Goal: Information Seeking & Learning: Learn about a topic

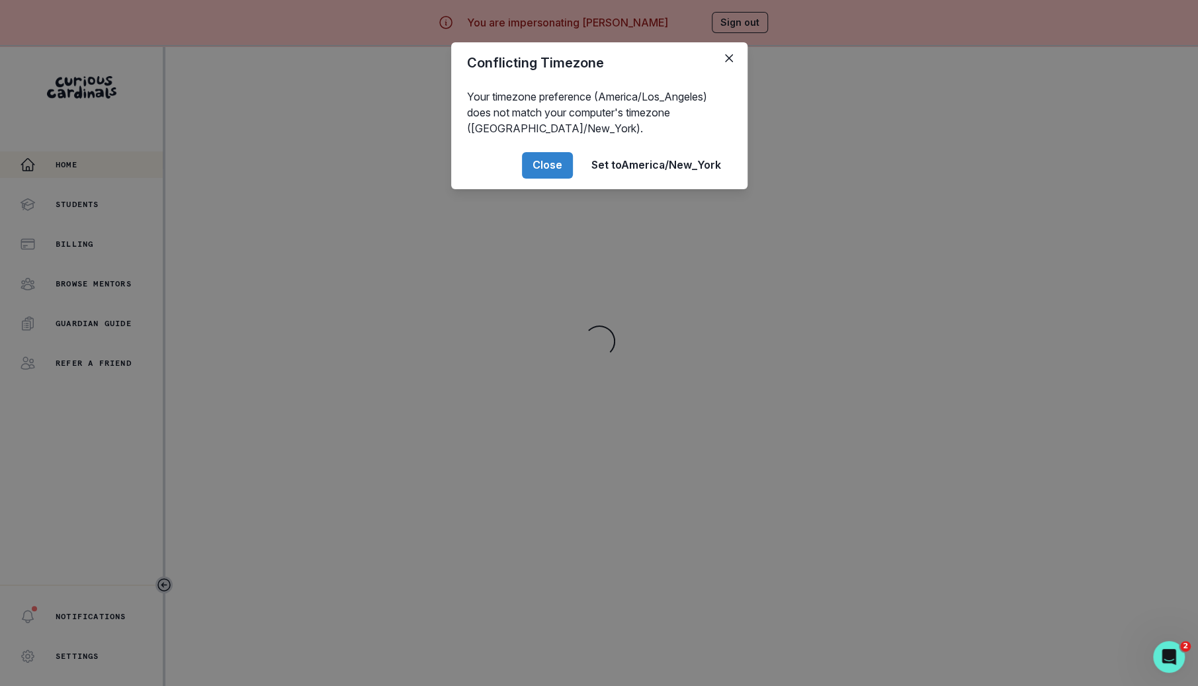
click at [558, 289] on div "Conflicting Timezone Your timezone preference (America/Los_Angeles) does not ma…" at bounding box center [599, 343] width 1198 height 686
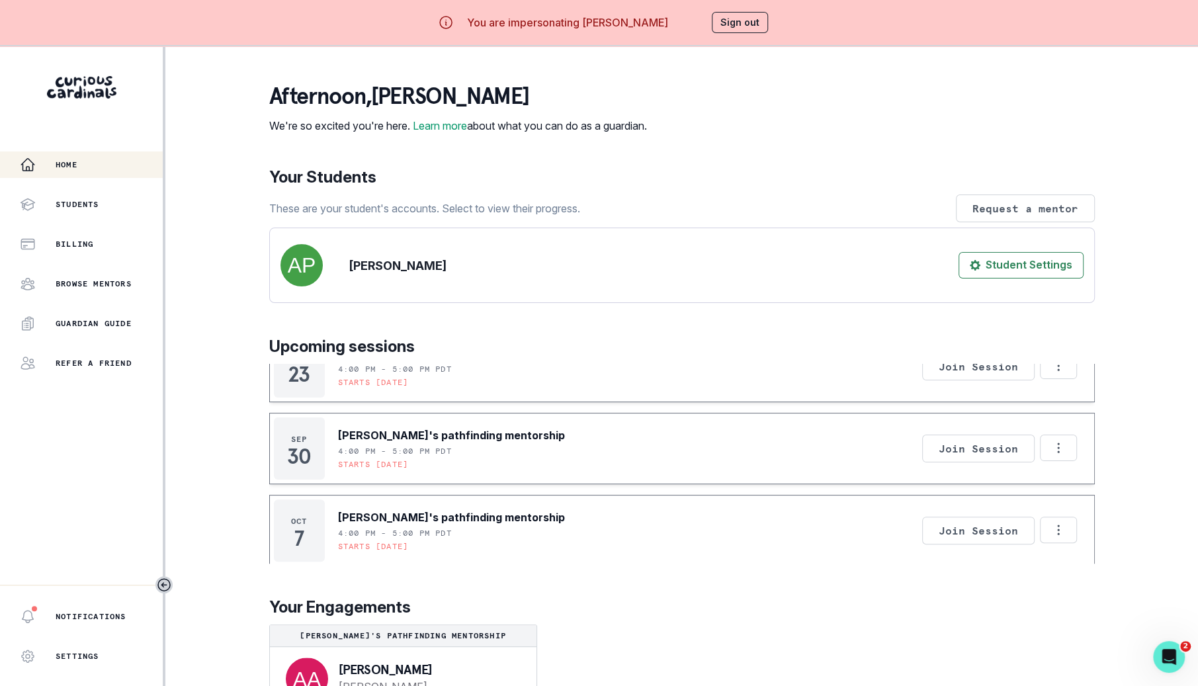
scroll to position [46, 0]
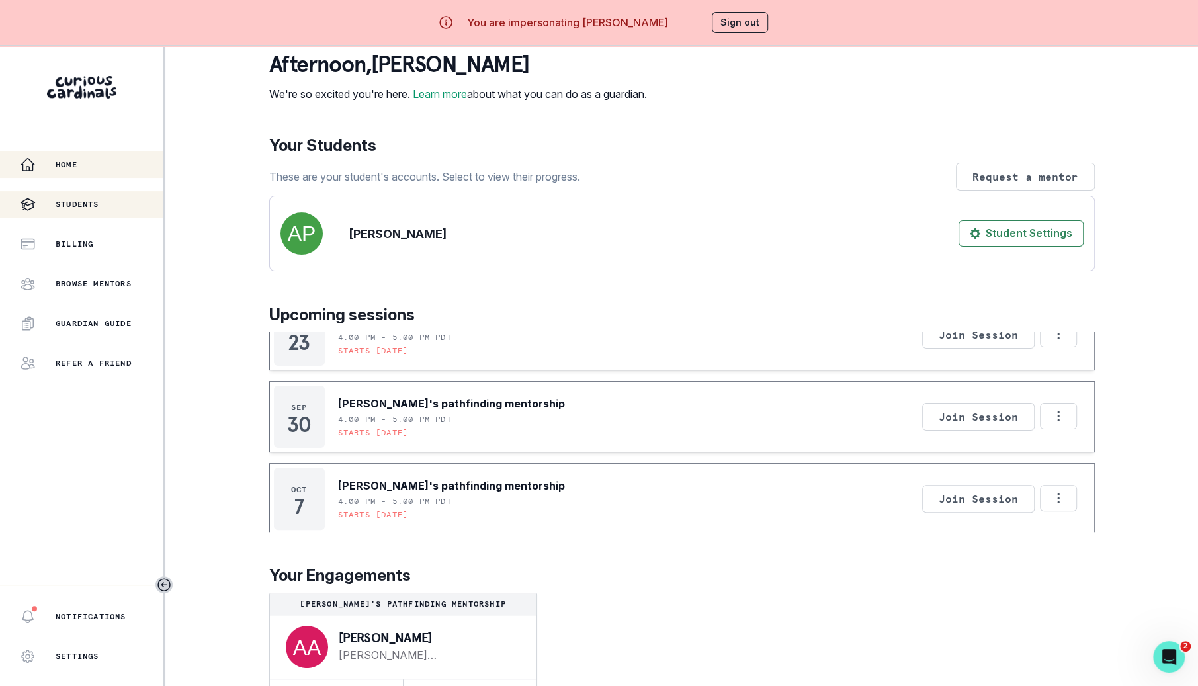
click at [114, 208] on div "Students" at bounding box center [91, 205] width 143 height 16
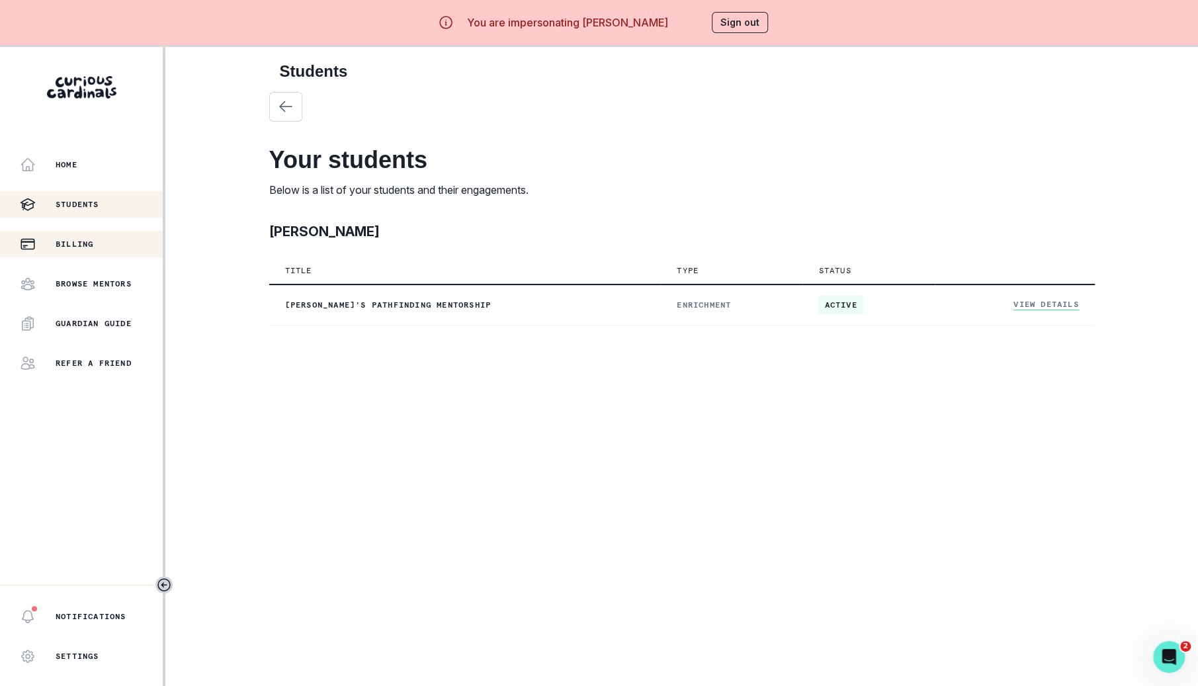
click at [114, 234] on button "Billing" at bounding box center [81, 244] width 163 height 26
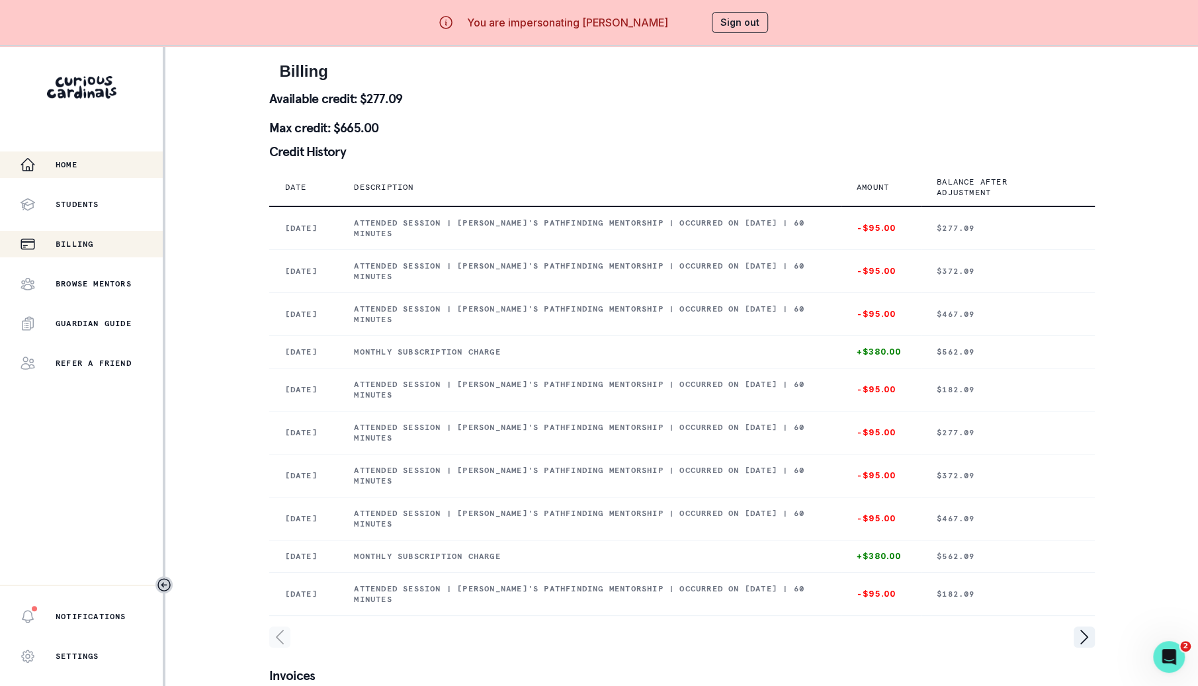
click at [85, 177] on button "Home" at bounding box center [81, 165] width 163 height 26
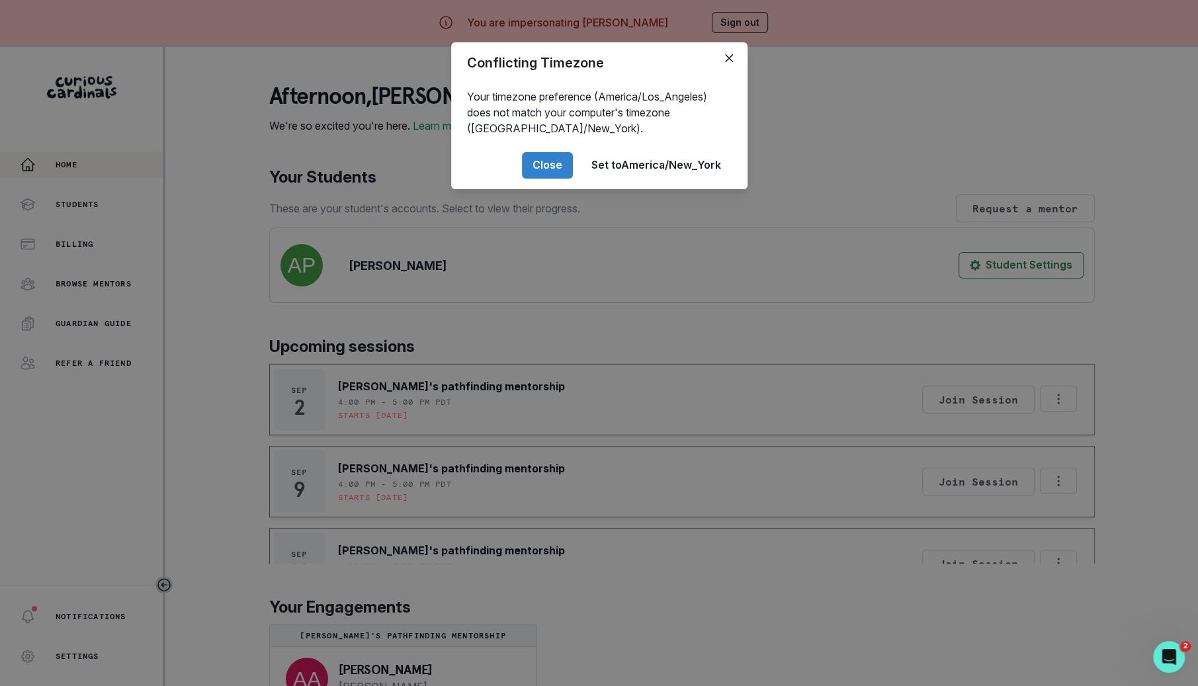
click at [110, 216] on div "Conflicting Timezone Your timezone preference (America/Los_Angeles) does not ma…" at bounding box center [599, 343] width 1198 height 686
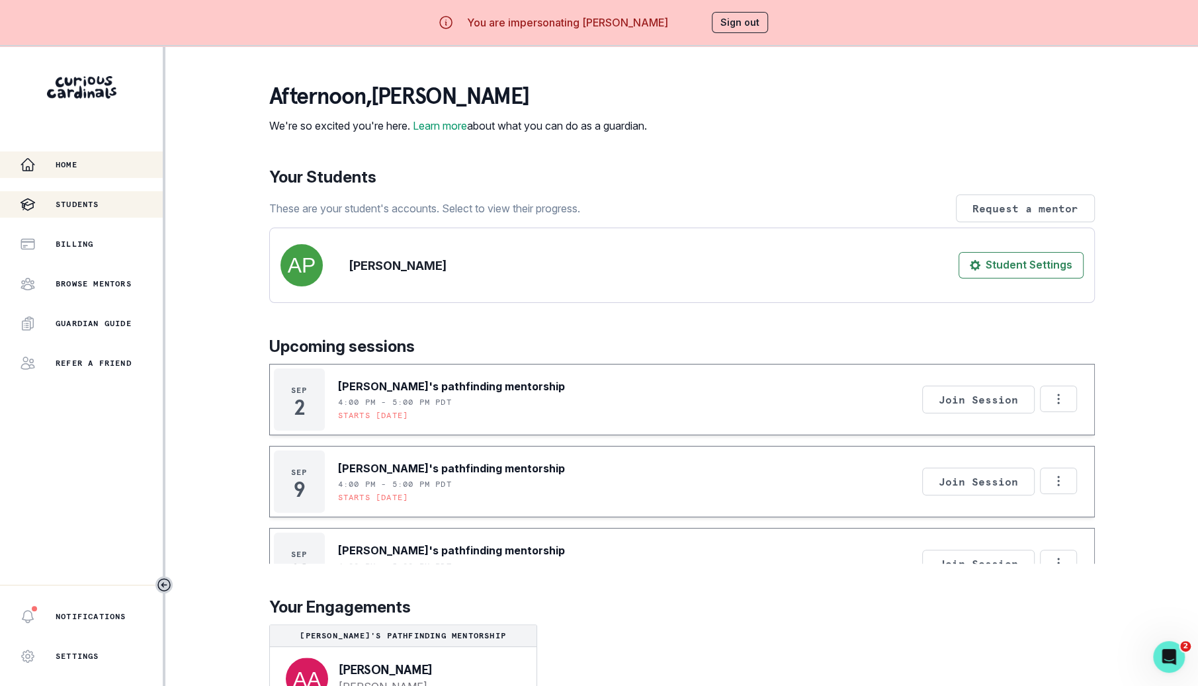
click at [105, 209] on div "Students" at bounding box center [91, 205] width 143 height 16
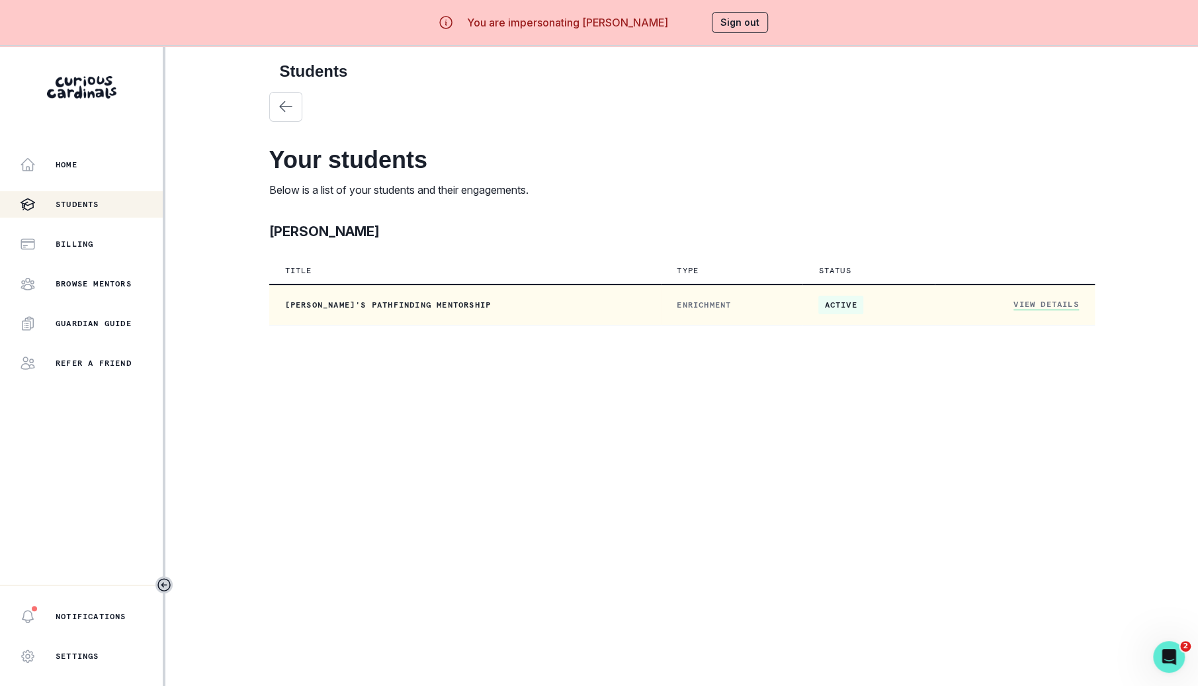
click at [1033, 304] on link "View Details" at bounding box center [1046, 304] width 65 height 11
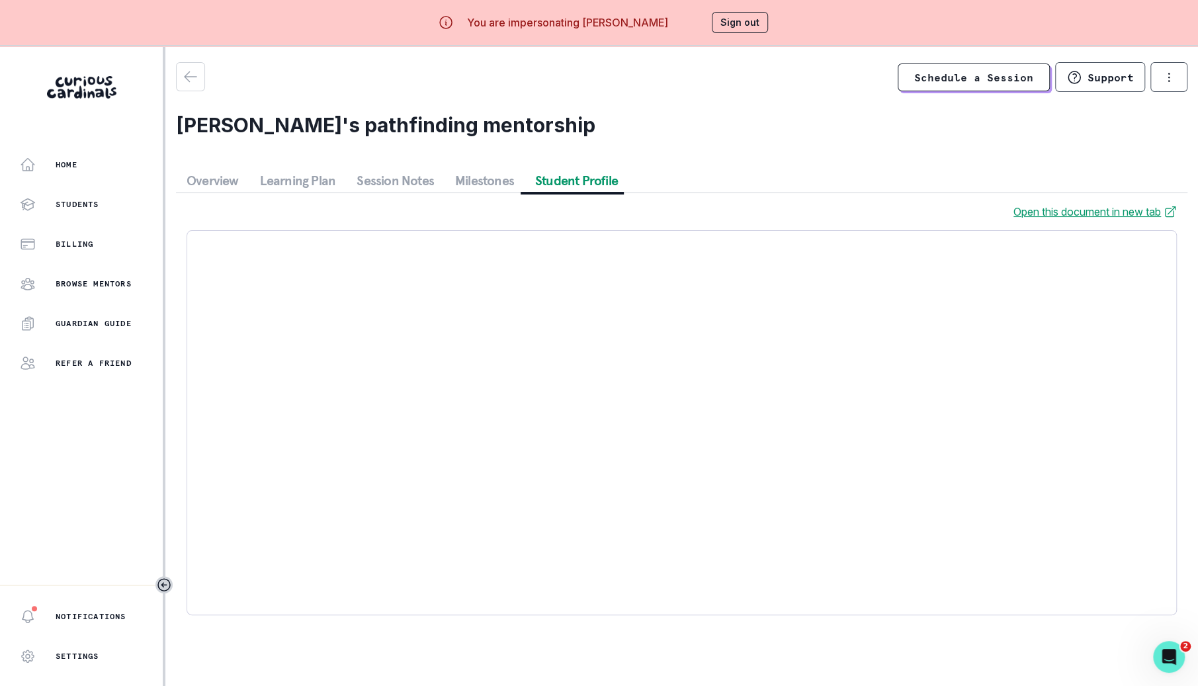
click at [578, 175] on button "Student Profile" at bounding box center [577, 181] width 104 height 24
click at [1092, 215] on link "Open this document in new tab" at bounding box center [1095, 212] width 163 height 16
click at [463, 202] on div "Open this document in new tab" at bounding box center [682, 409] width 1012 height 433
click at [491, 202] on div "Open this document in new tab" at bounding box center [682, 409] width 1012 height 433
click at [463, 174] on button "Milestones" at bounding box center [485, 181] width 80 height 24
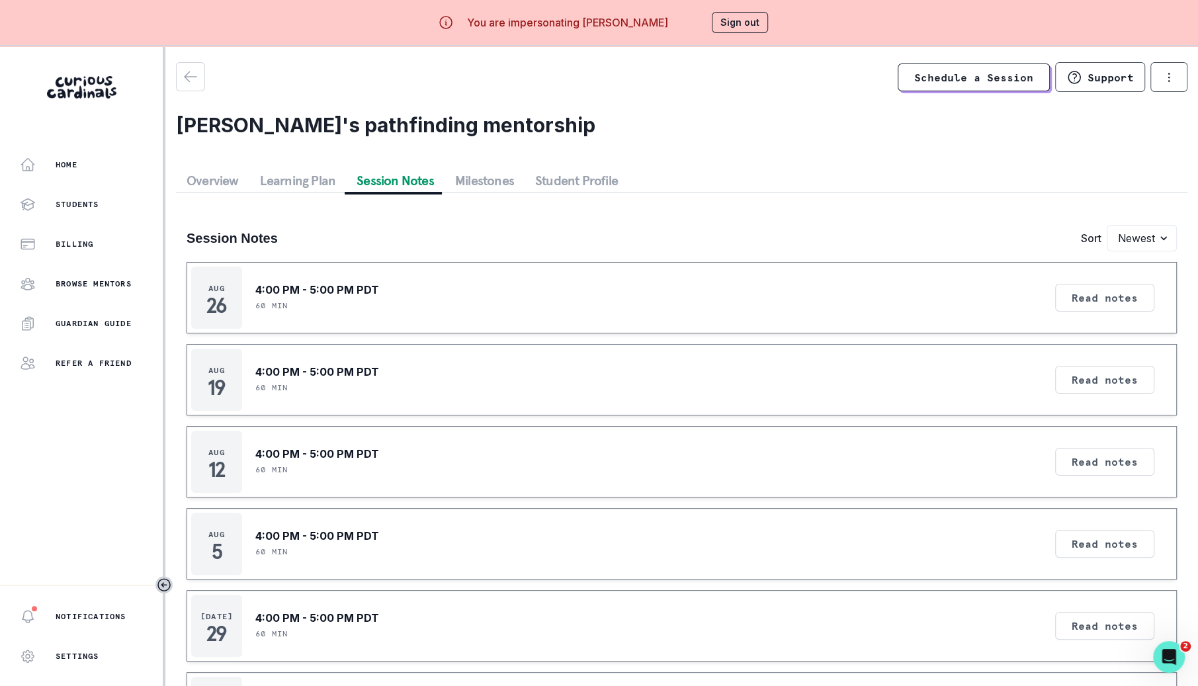
click at [422, 177] on button "Session Notes" at bounding box center [395, 181] width 99 height 24
click at [471, 177] on button "Milestones" at bounding box center [485, 181] width 80 height 24
click at [408, 191] on div "Overview Learning Plan Session Notes Milestones Student Profile Session Notes S…" at bounding box center [682, 667] width 1012 height 996
click at [1076, 292] on button "Read notes" at bounding box center [1104, 298] width 99 height 28
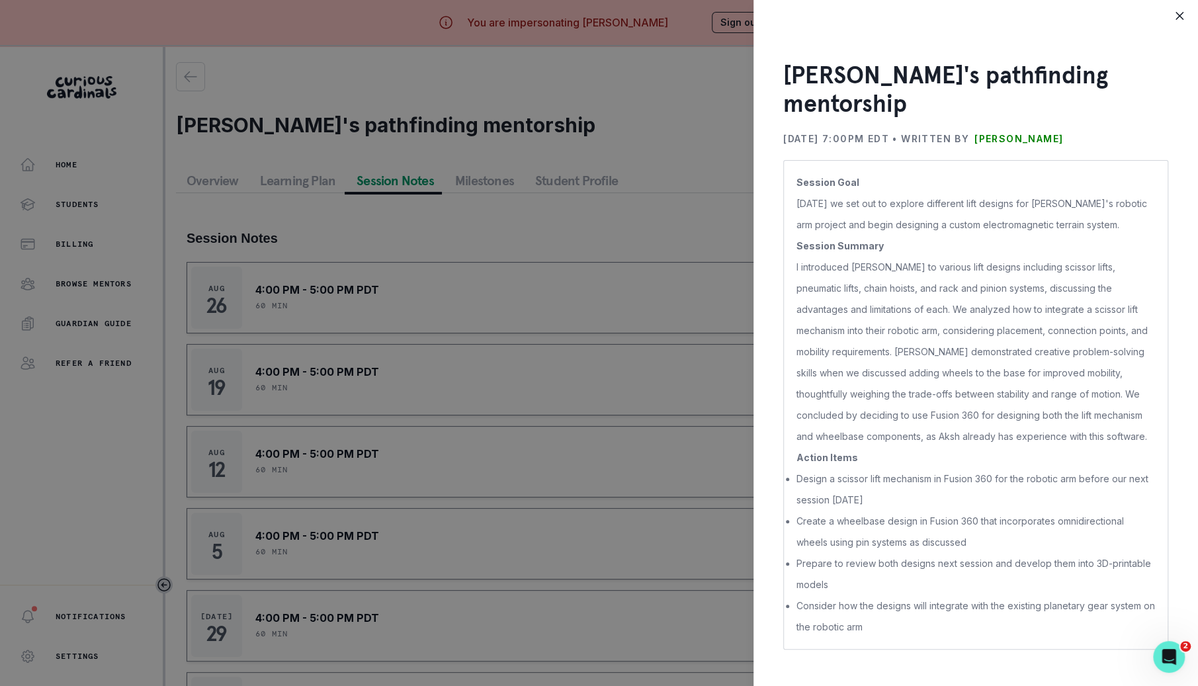
click at [725, 408] on div "[PERSON_NAME]'s pathfinding mentorship [DATE] 7:00PM EDT • Written by [PERSON_N…" at bounding box center [599, 343] width 1198 height 686
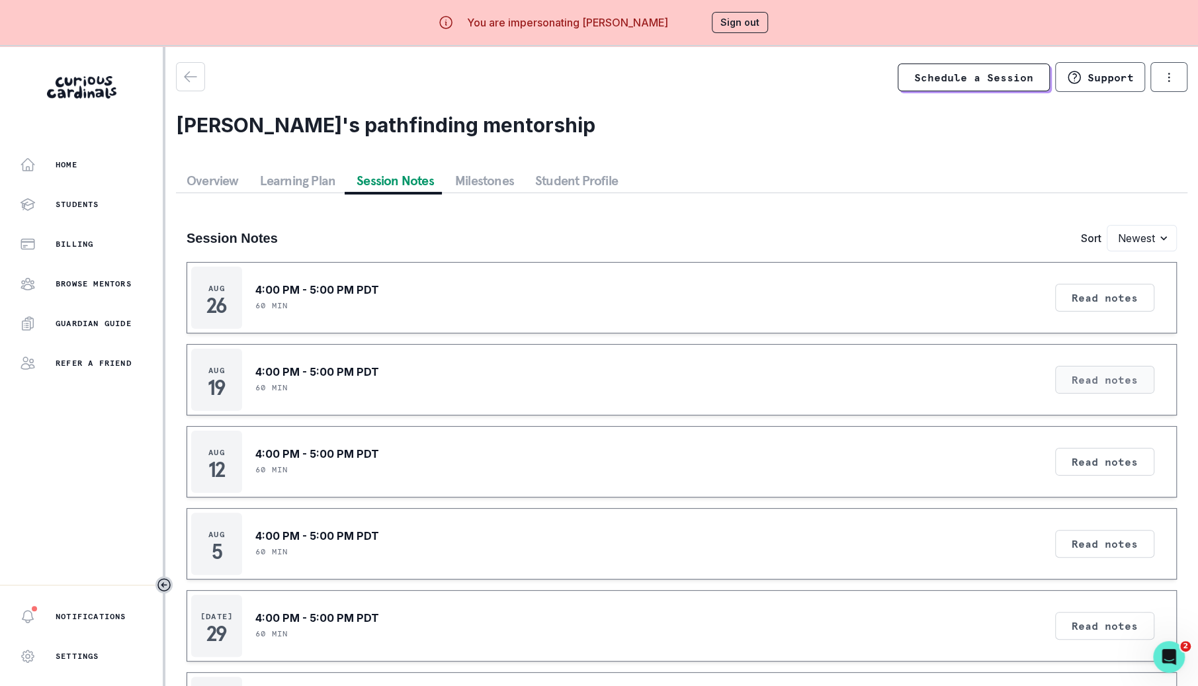
click at [1122, 375] on button "Read notes" at bounding box center [1104, 380] width 99 height 28
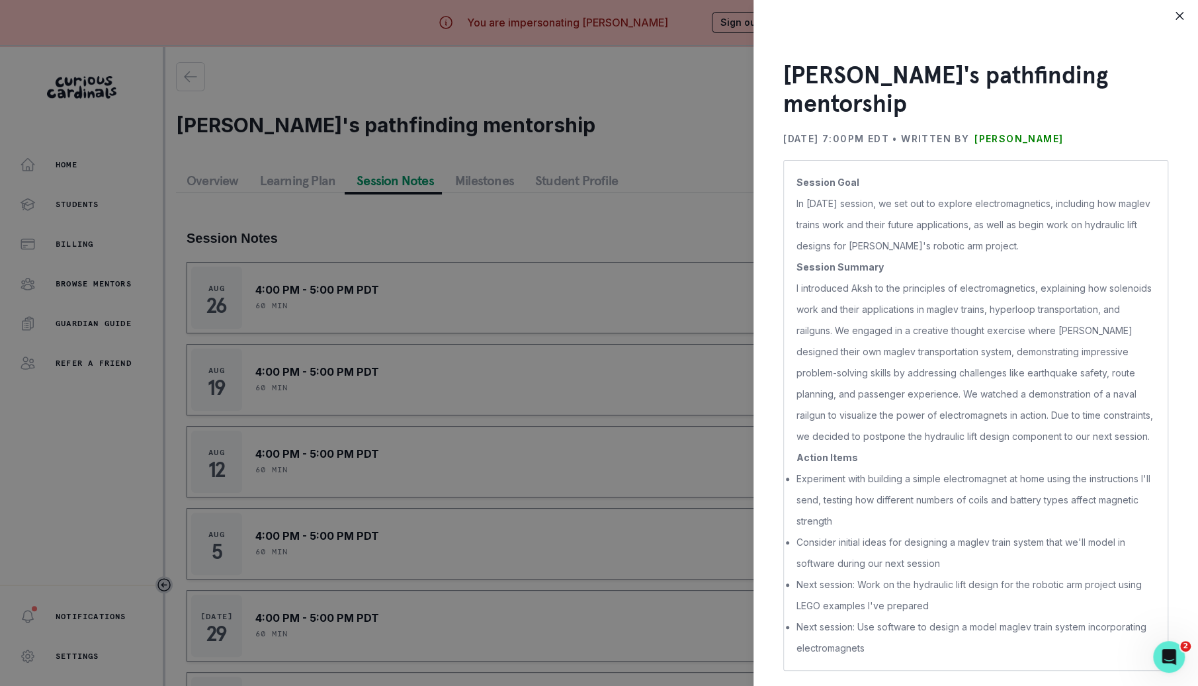
click at [623, 592] on div "[PERSON_NAME]'s pathfinding mentorship [DATE] 7:00PM EDT • Written by [PERSON_N…" at bounding box center [599, 343] width 1198 height 686
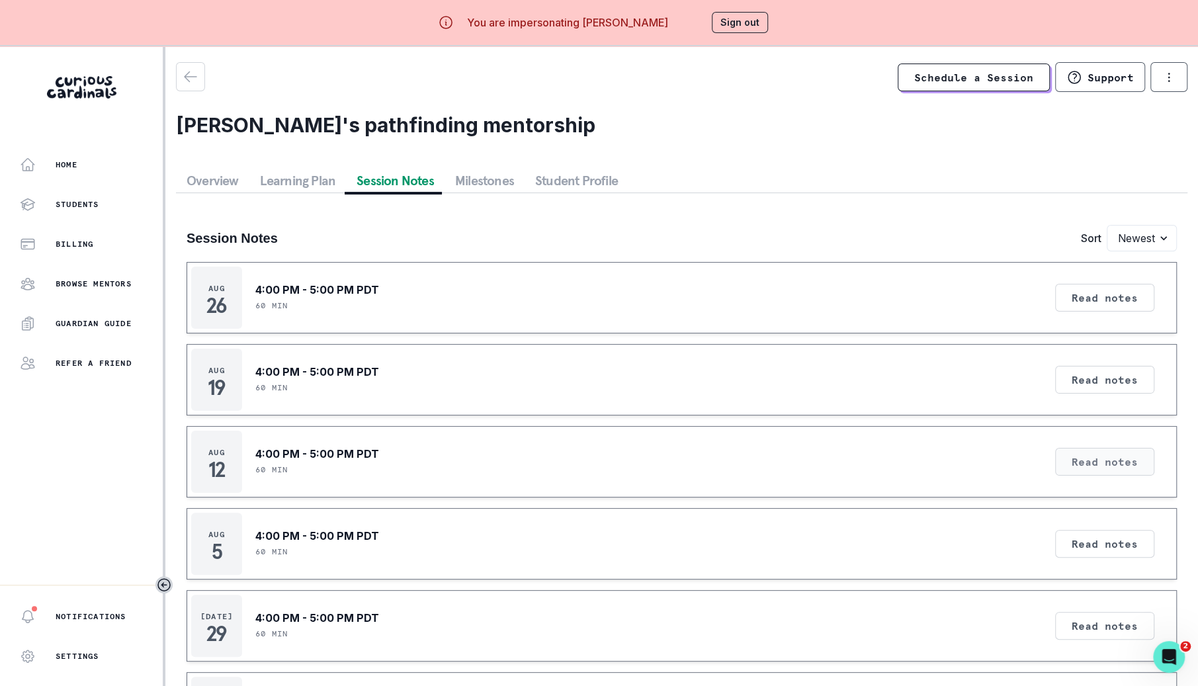
click at [1125, 468] on button "Read notes" at bounding box center [1104, 462] width 99 height 28
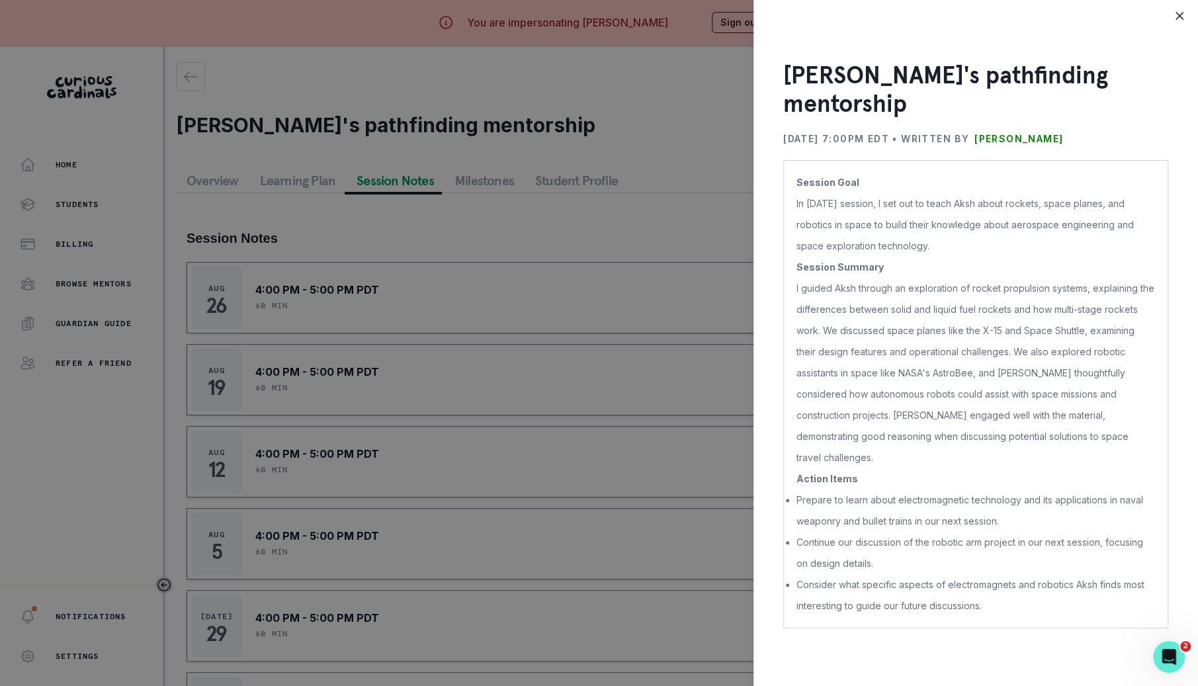
click at [689, 529] on div "[PERSON_NAME]'s pathfinding mentorship [DATE] 7:00PM EDT • Written by [PERSON_N…" at bounding box center [599, 343] width 1198 height 686
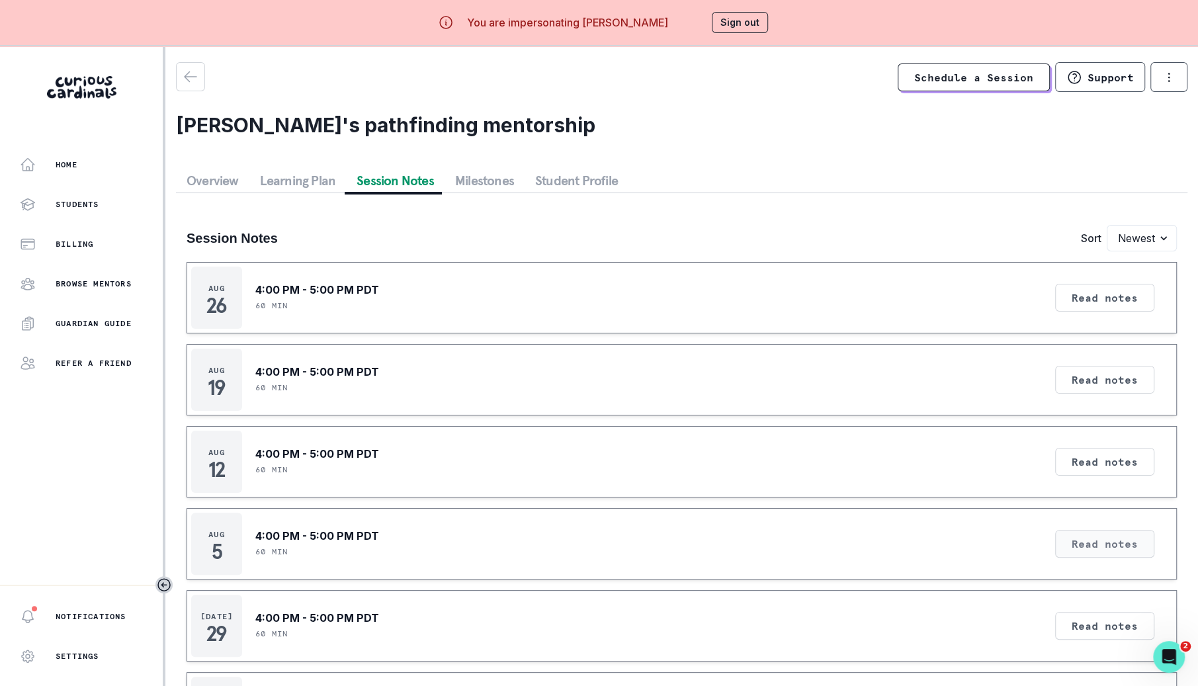
click at [1085, 534] on button "Read notes" at bounding box center [1104, 544] width 99 height 28
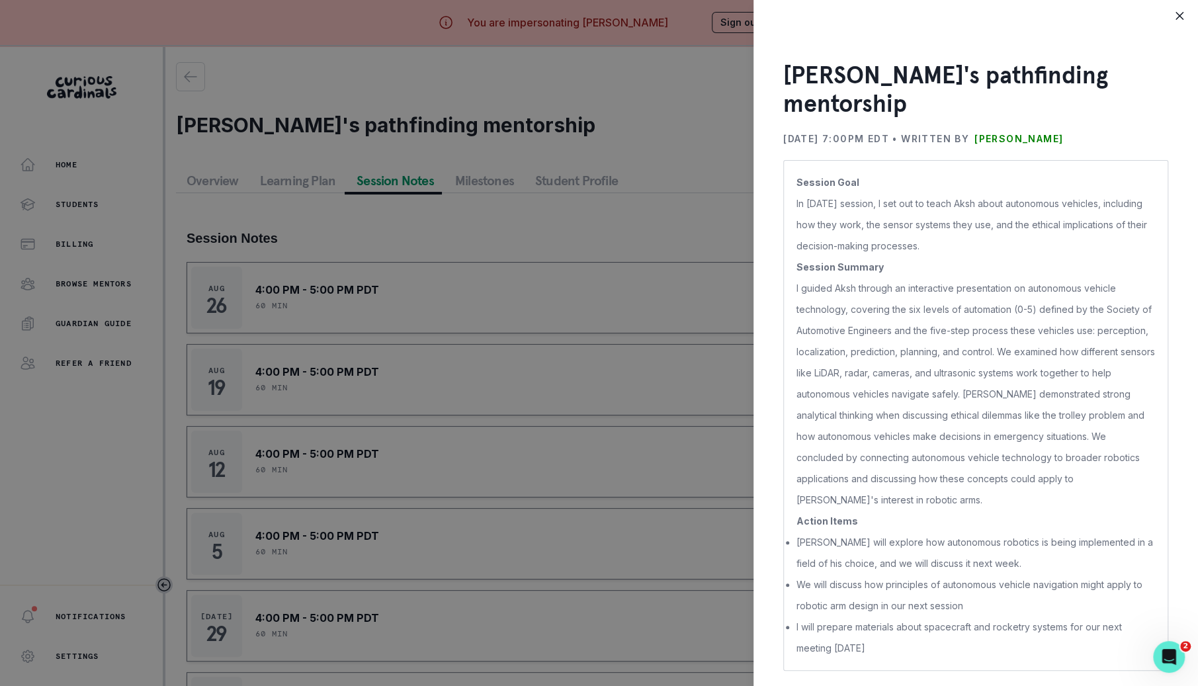
click at [646, 615] on div "[PERSON_NAME]'s pathfinding mentorship [DATE] 7:00PM EDT • Written by [PERSON_N…" at bounding box center [599, 343] width 1198 height 686
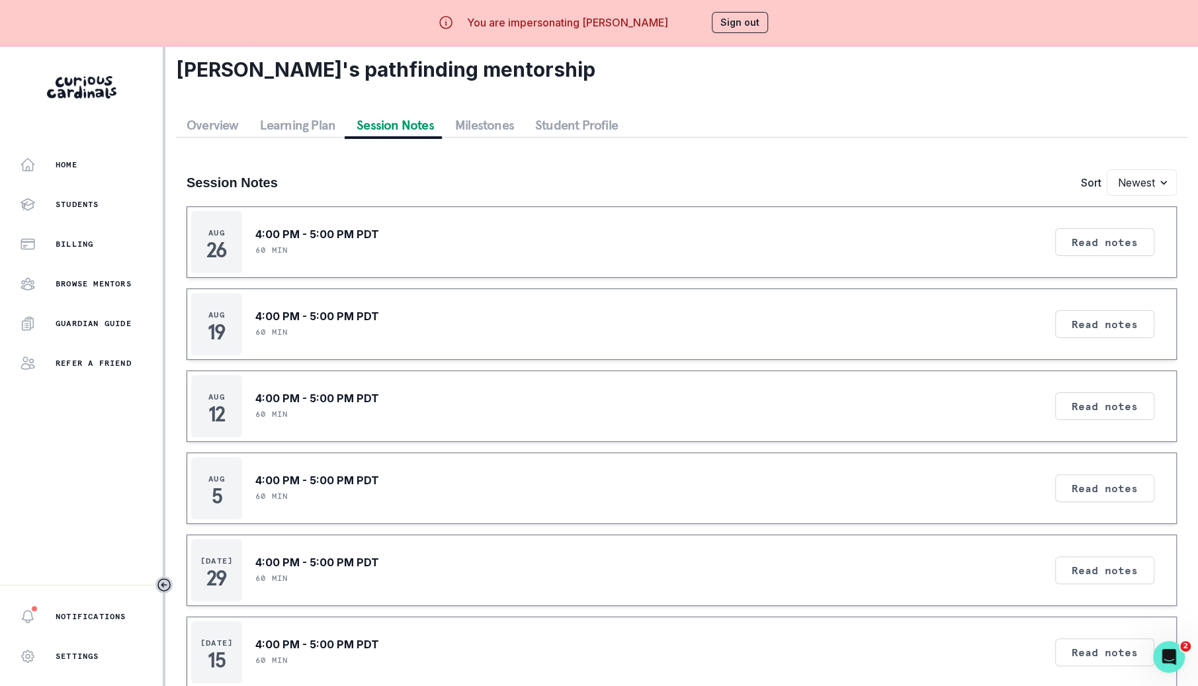
scroll to position [83, 0]
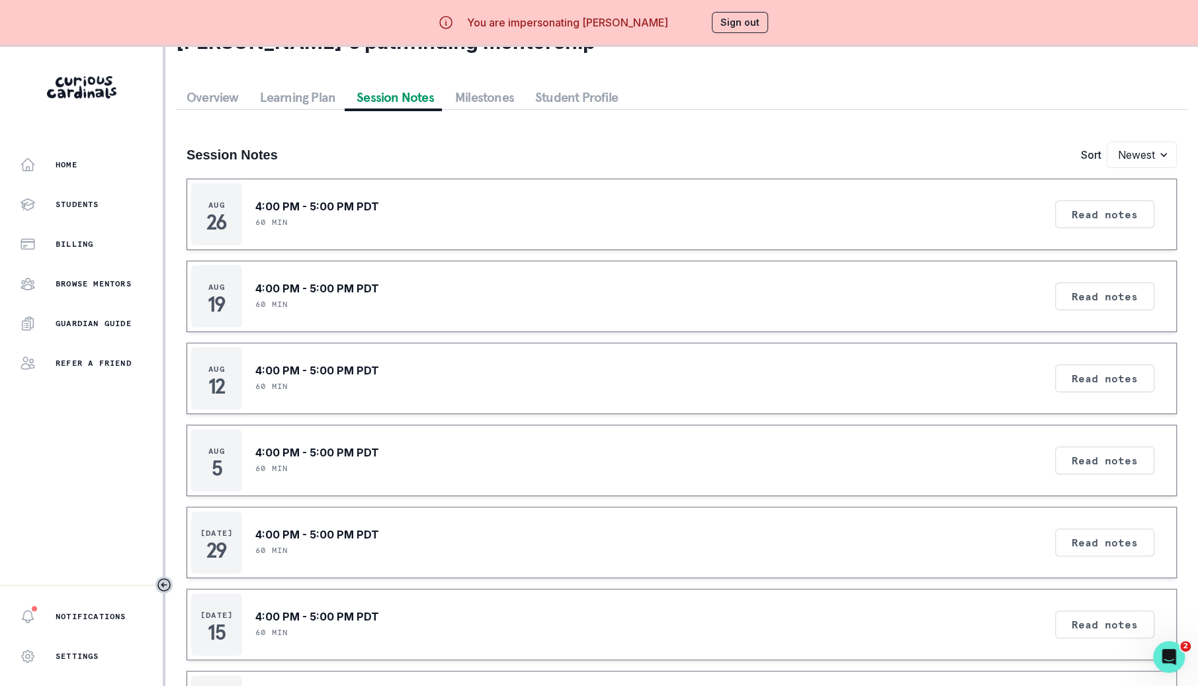
click at [1108, 516] on div "Read notes" at bounding box center [1105, 543] width 109 height 62
click at [1105, 538] on button "Read notes" at bounding box center [1104, 543] width 99 height 28
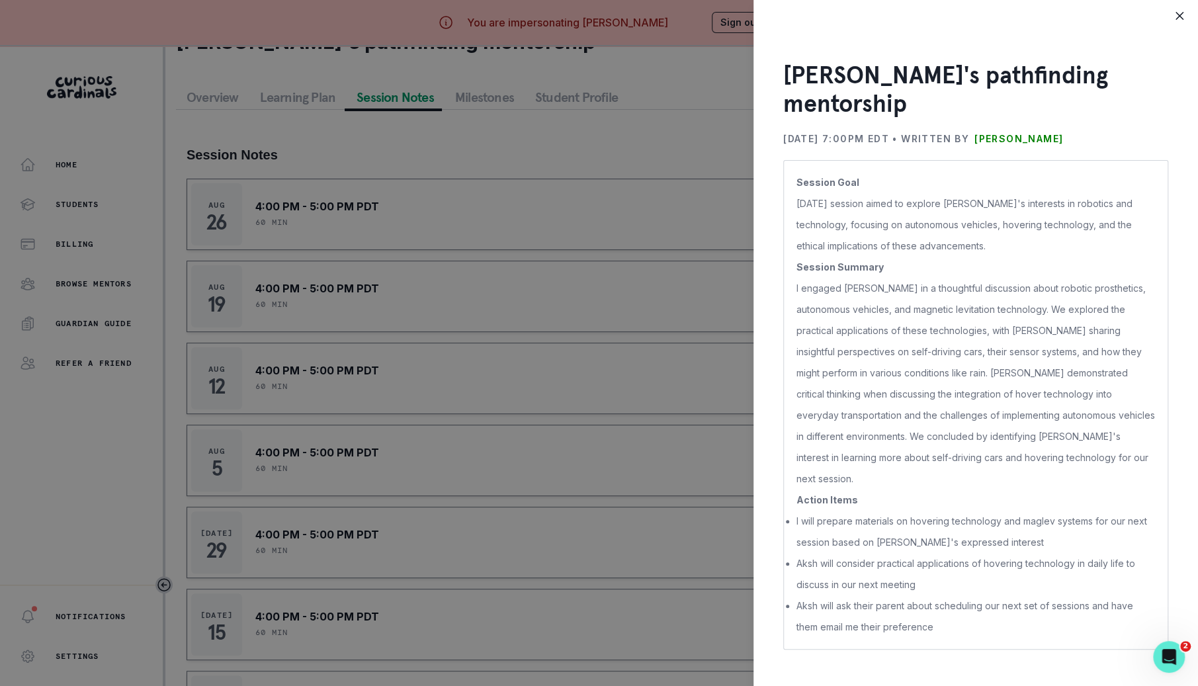
click at [631, 599] on div "[PERSON_NAME]'s pathfinding mentorship [DATE] 7:00PM EDT • Written by [PERSON_N…" at bounding box center [599, 343] width 1198 height 686
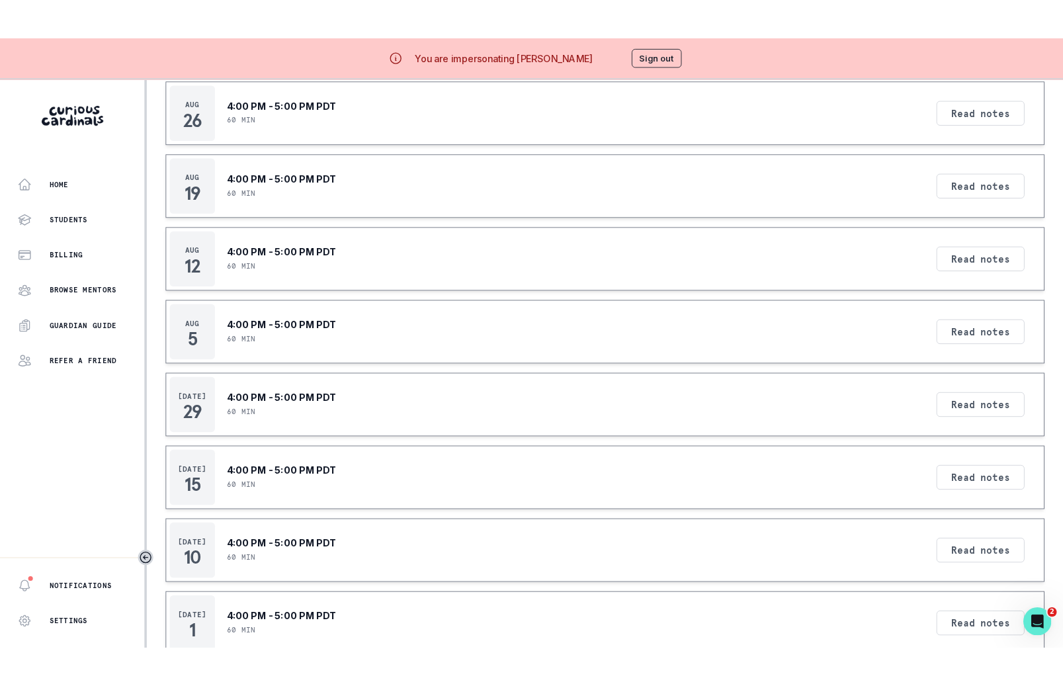
scroll to position [388, 0]
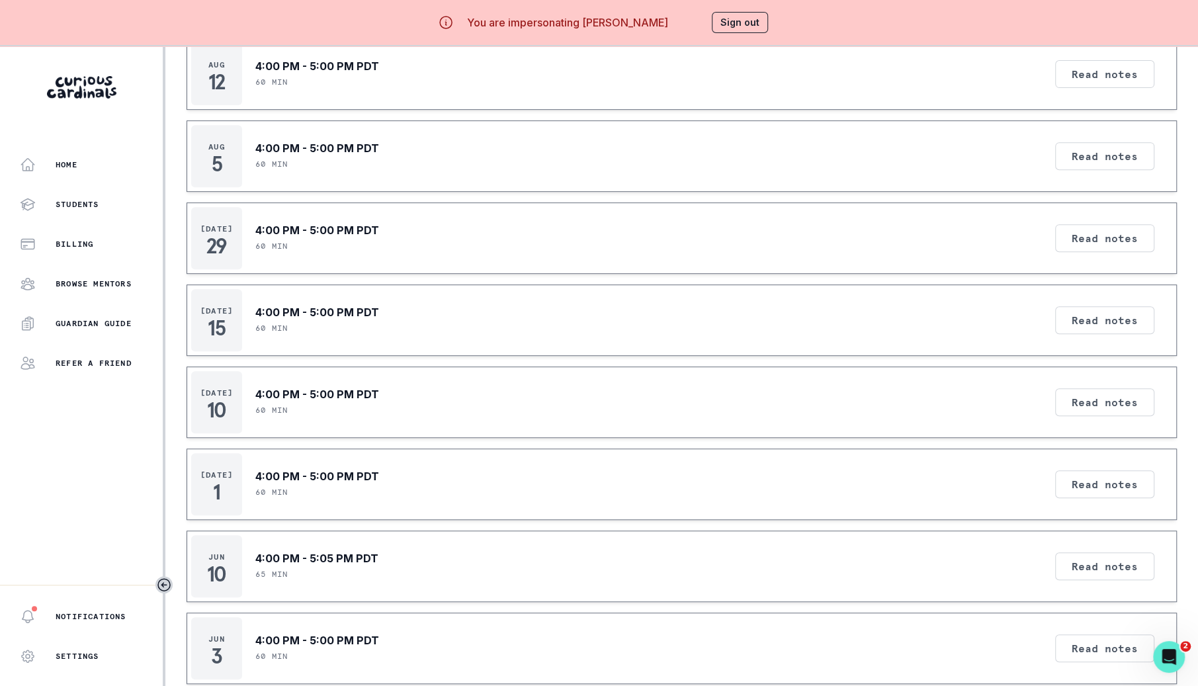
click at [1102, 332] on div "Read notes" at bounding box center [1105, 320] width 109 height 62
click at [1104, 326] on button "Read notes" at bounding box center [1104, 320] width 99 height 28
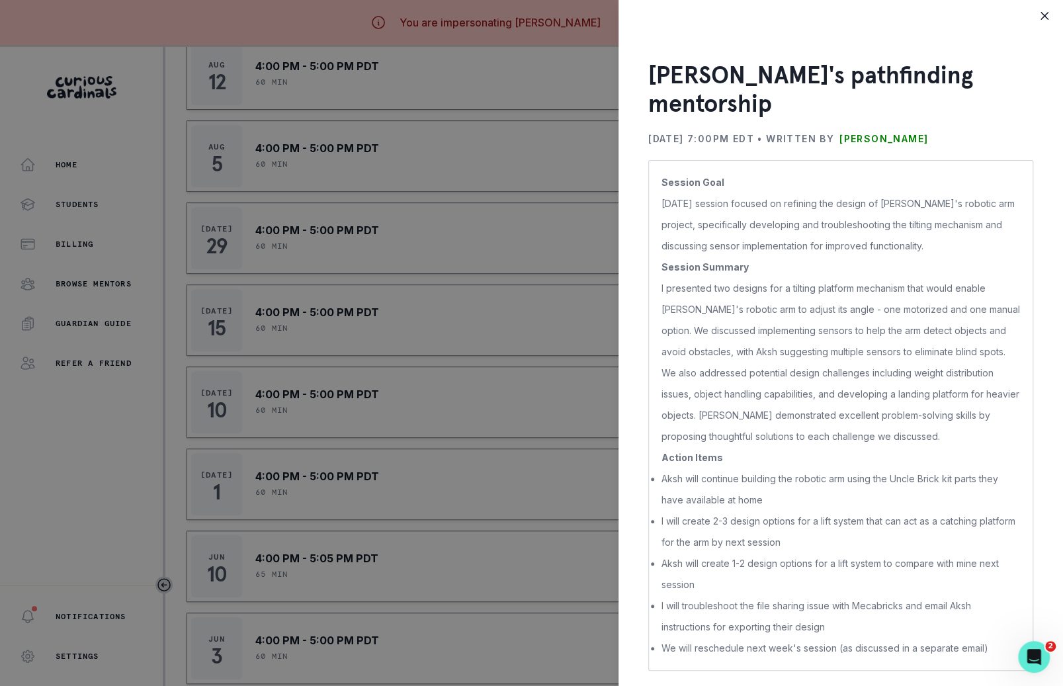
click at [537, 109] on div "[PERSON_NAME]'s pathfinding mentorship [DATE] 7:00PM EDT • Written by [PERSON_N…" at bounding box center [531, 343] width 1063 height 686
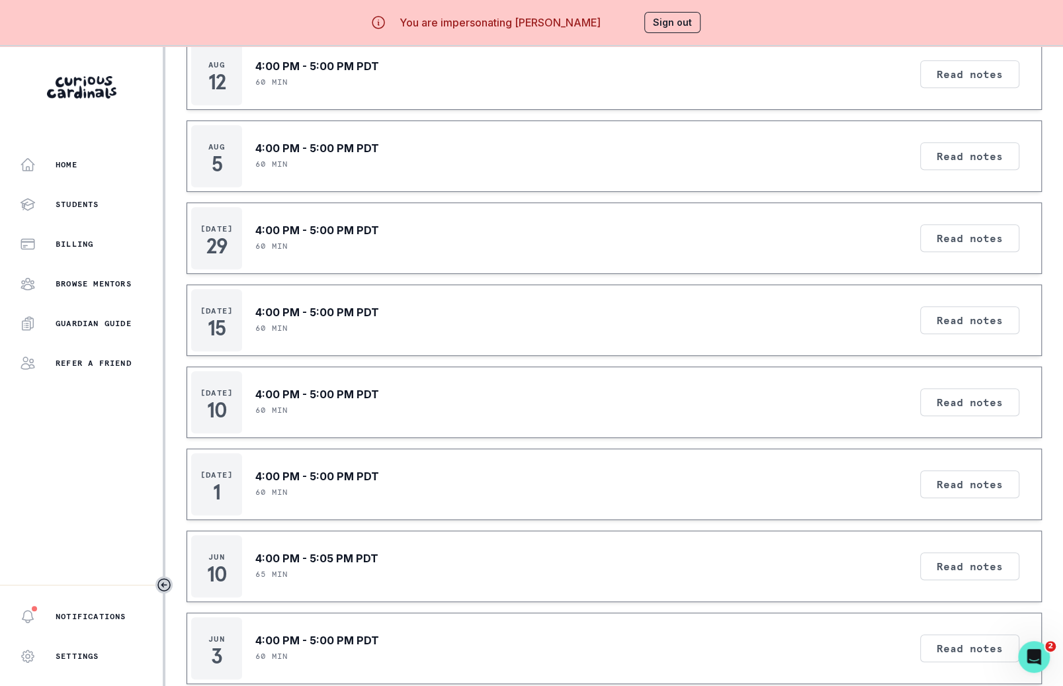
click at [664, 26] on button "Sign out" at bounding box center [673, 22] width 56 height 21
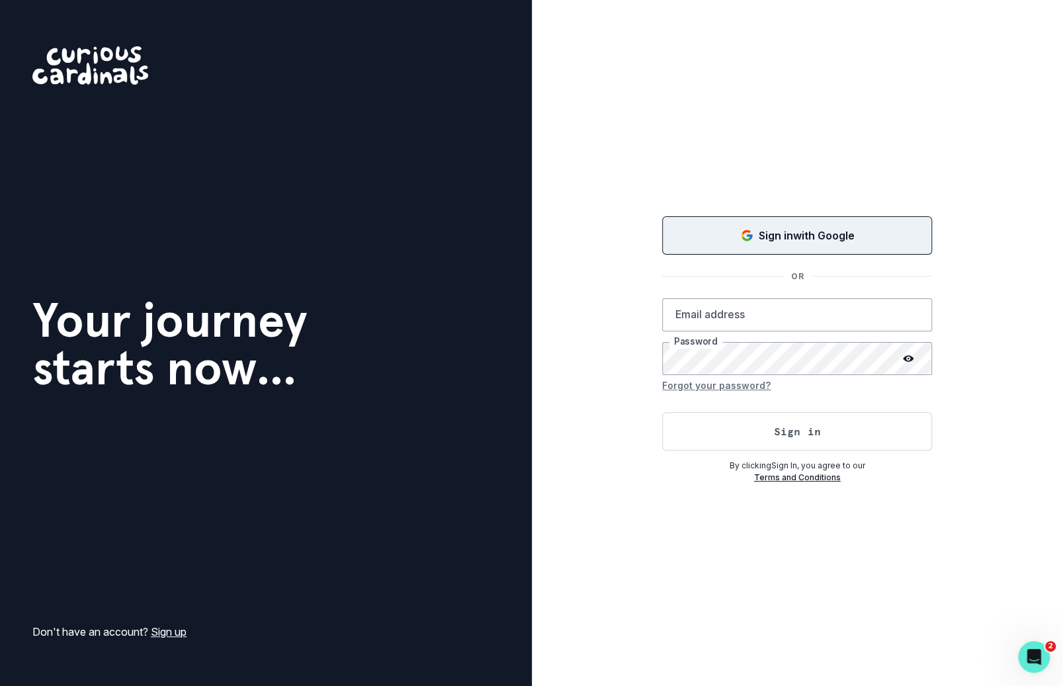
click at [714, 237] on div "Sign in with Google" at bounding box center [797, 236] width 237 height 16
